Goal: Transaction & Acquisition: Obtain resource

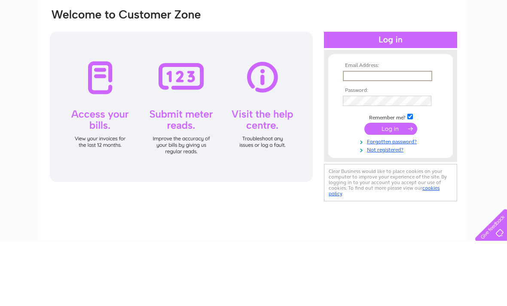
type input "[EMAIL_ADDRESS][DOMAIN_NAME]"
click at [390, 187] on input "submit" at bounding box center [390, 193] width 53 height 12
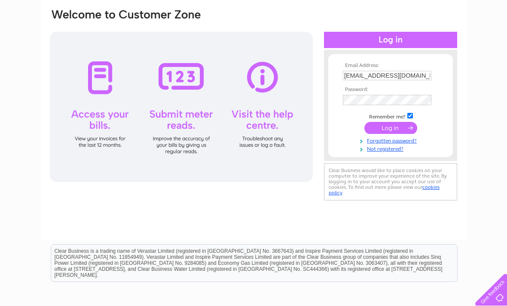
click at [407, 130] on input "submit" at bounding box center [390, 128] width 53 height 12
click at [393, 128] on input "submit" at bounding box center [390, 128] width 53 height 12
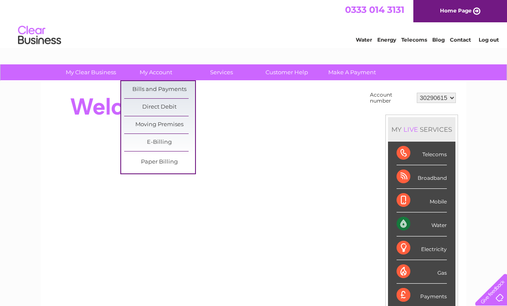
click at [176, 89] on link "Bills and Payments" at bounding box center [159, 89] width 71 height 17
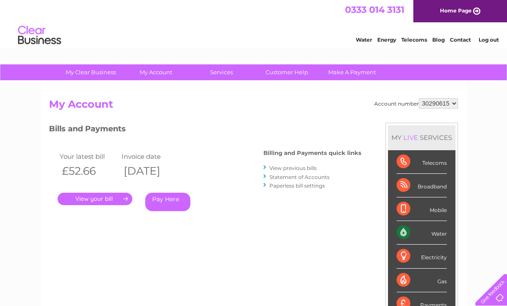
click at [104, 197] on link "." at bounding box center [95, 199] width 75 height 12
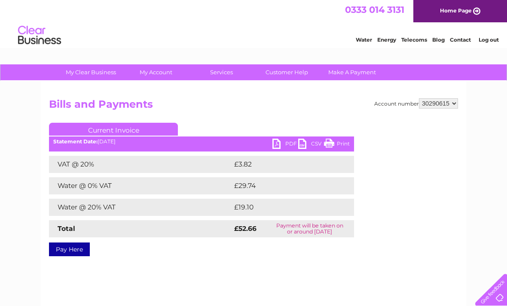
click at [305, 143] on link "CSV" at bounding box center [311, 145] width 26 height 12
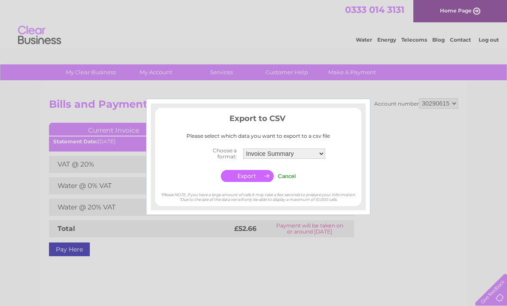
click at [396, 124] on div at bounding box center [253, 153] width 507 height 306
click at [182, 243] on div at bounding box center [253, 153] width 507 height 306
click at [166, 240] on div at bounding box center [253, 153] width 507 height 306
click at [291, 173] on input "Cancel" at bounding box center [287, 176] width 18 height 6
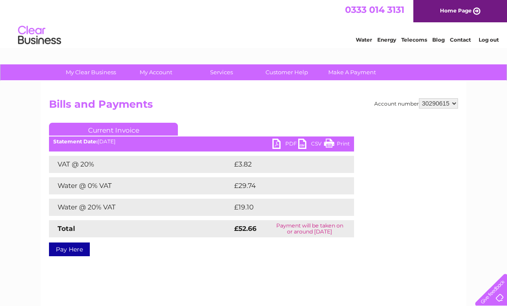
click at [149, 126] on link "Current Invoice" at bounding box center [113, 129] width 129 height 13
click at [278, 142] on link "PDF" at bounding box center [285, 145] width 26 height 12
